Goal: Transaction & Acquisition: Download file/media

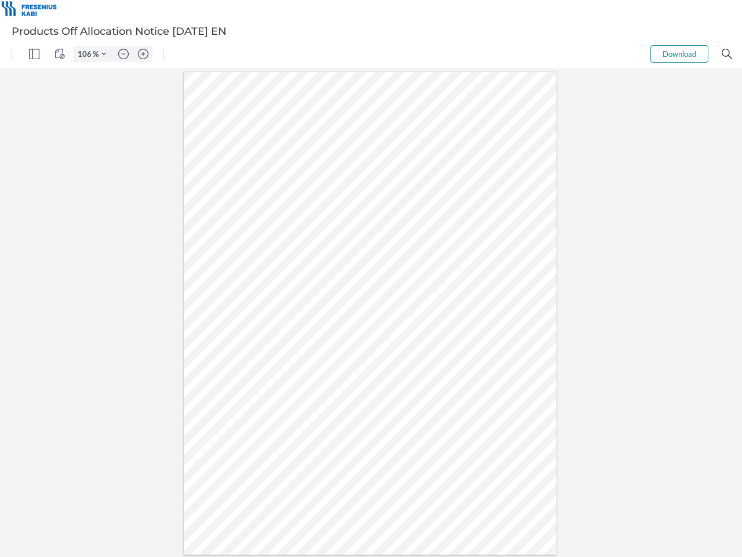
click at [34, 54] on img "Panel" at bounding box center [34, 54] width 10 height 10
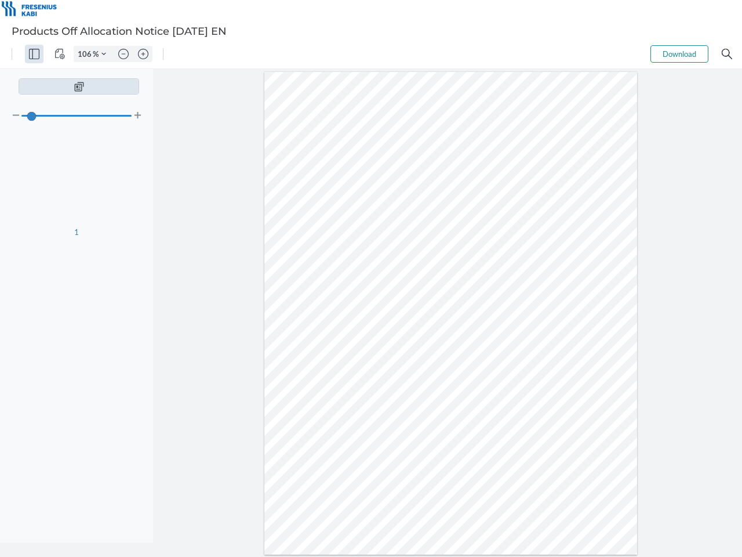
click at [60, 54] on img "View Controls" at bounding box center [60, 54] width 10 height 10
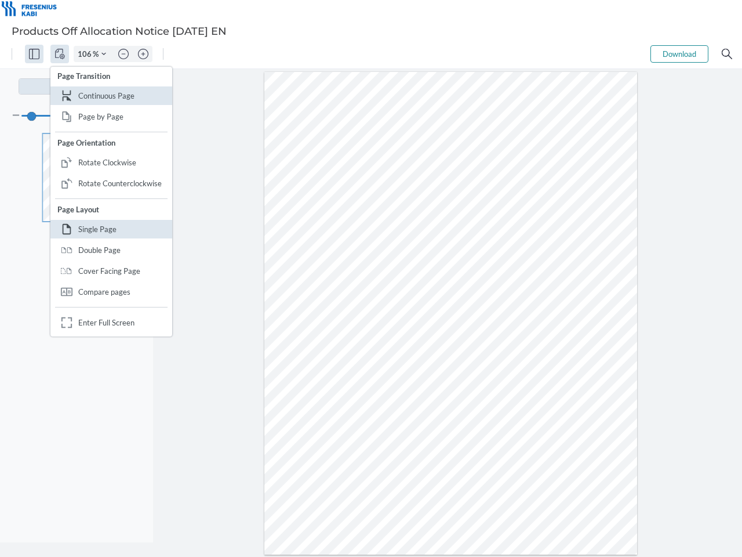
click at [86, 54] on input "106" at bounding box center [83, 54] width 19 height 10
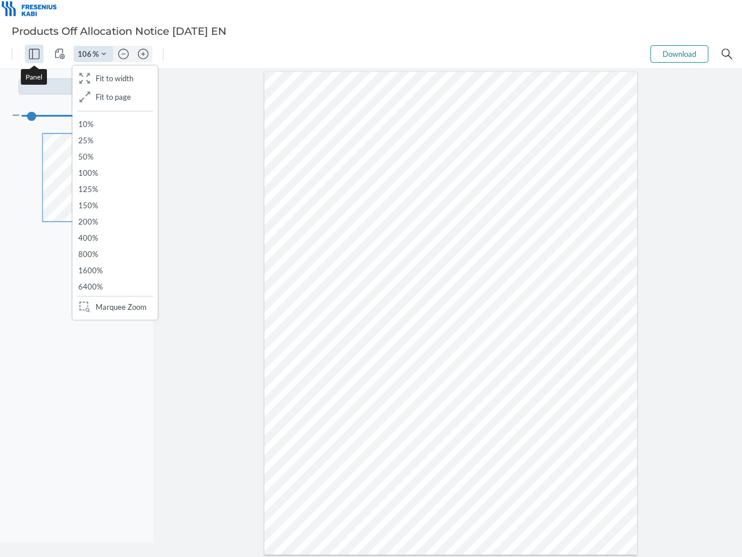
click at [104, 54] on img "Zoom Controls" at bounding box center [103, 54] width 5 height 5
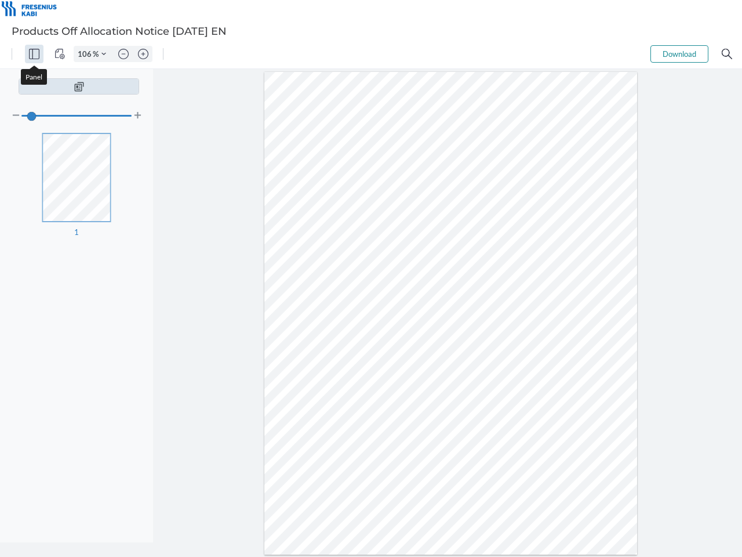
click at [124, 54] on img "Zoom out" at bounding box center [123, 54] width 10 height 10
click at [143, 54] on img "Zoom in" at bounding box center [143, 54] width 10 height 10
type input "106"
click at [680, 54] on button "Download" at bounding box center [680, 53] width 58 height 17
click at [727, 54] on img "Search" at bounding box center [727, 54] width 10 height 10
